Goal: Information Seeking & Learning: Learn about a topic

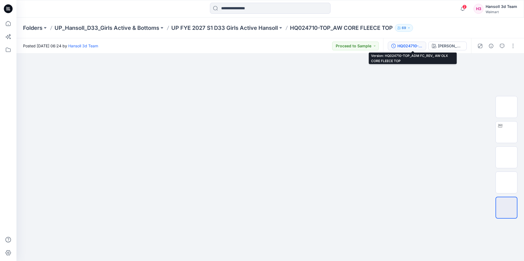
click at [416, 44] on div "HQ024710-TOP_ADM FC_REV_ AW OLX CORE FLEECE TOP" at bounding box center [409, 46] width 25 height 6
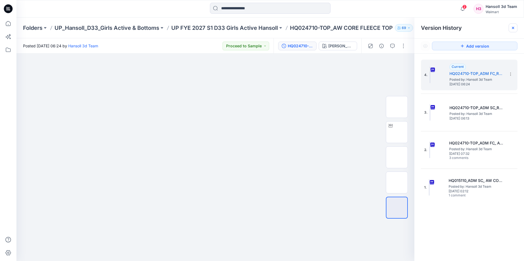
click at [513, 29] on icon at bounding box center [513, 28] width 4 height 4
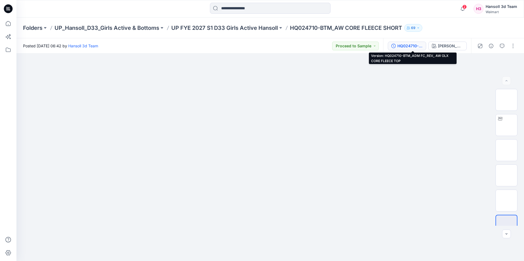
click at [404, 48] on div "HQ024710-BTM_ADM FC_REV_ AW OLX CORE FLEECE TOP" at bounding box center [409, 46] width 25 height 6
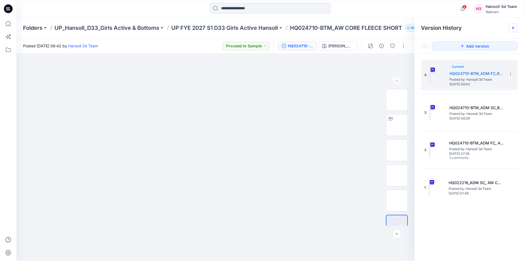
click at [516, 25] on div at bounding box center [512, 28] width 9 height 9
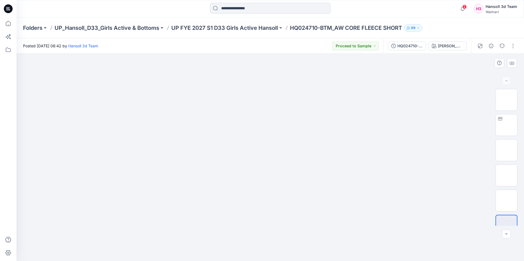
drag, startPoint x: 500, startPoint y: 255, endPoint x: 492, endPoint y: 162, distance: 93.4
click at [500, 255] on div at bounding box center [269, 158] width 507 height 208
